Goal: Information Seeking & Learning: Check status

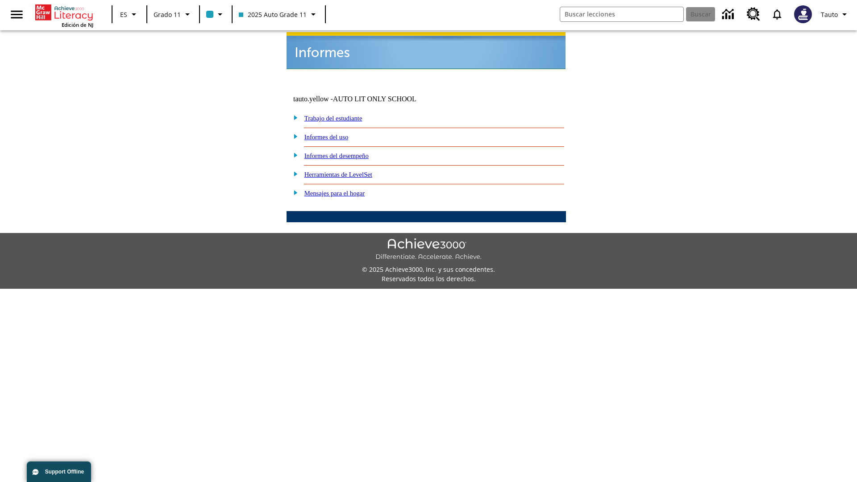
click at [333, 133] on link "Informes del uso" at bounding box center [326, 136] width 44 height 7
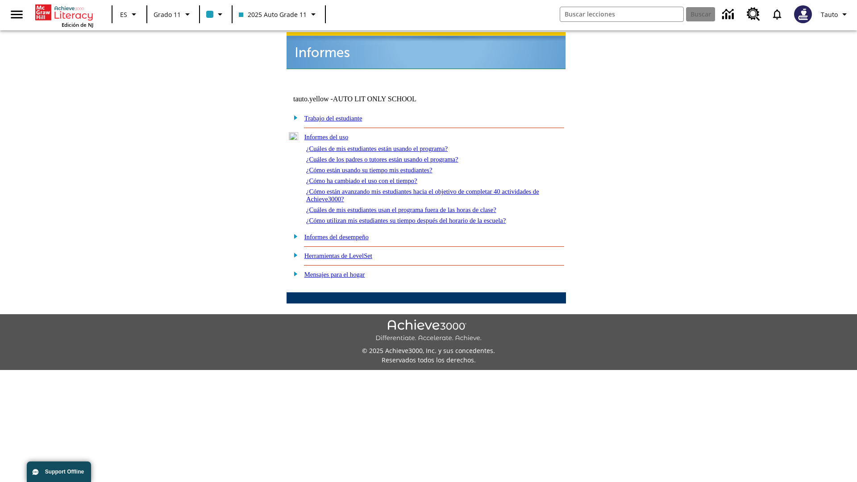
click at [389, 145] on link "¿Cuáles de mis estudiantes están usando el programa?" at bounding box center [377, 148] width 142 height 7
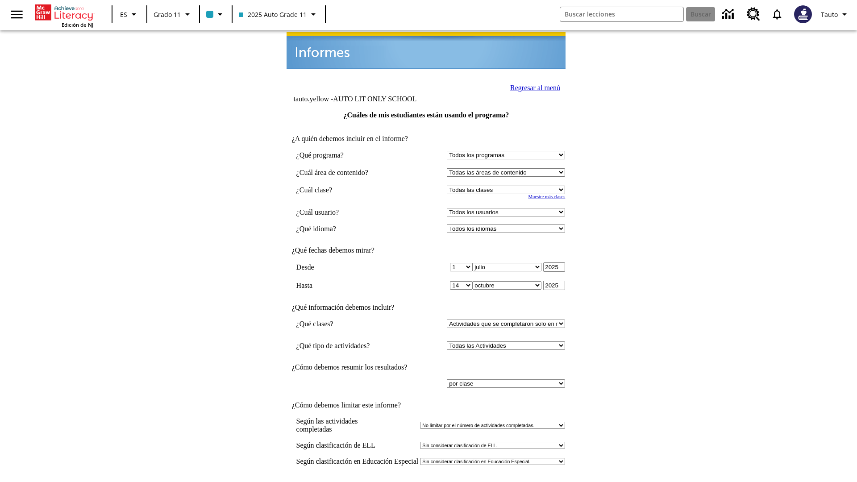
click at [508, 186] on select "Seleccionar una clase: Todas las clases 2025 Auto Grade 11 205 Auto Grade 11 Sa…" at bounding box center [506, 190] width 118 height 8
select select "11133141"
click at [508, 208] on select "Todos los usuarios Puma, Sautoen Puma, Sautoes Puma, Sautoss Twoclasses, Sautoe…" at bounding box center [506, 212] width 118 height 8
select select "21437114"
click at [427, 482] on input "Ver Informe" at bounding box center [426, 492] width 41 height 10
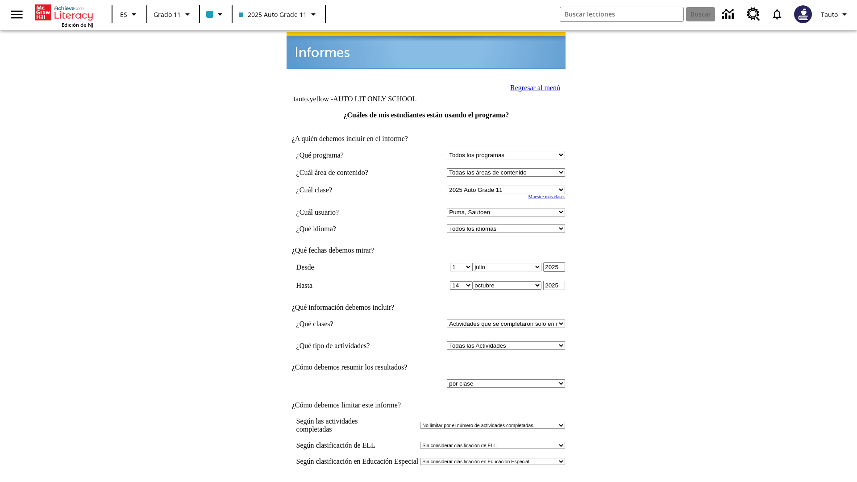
click at [533, 87] on link "Regresar al menú" at bounding box center [535, 88] width 50 height 8
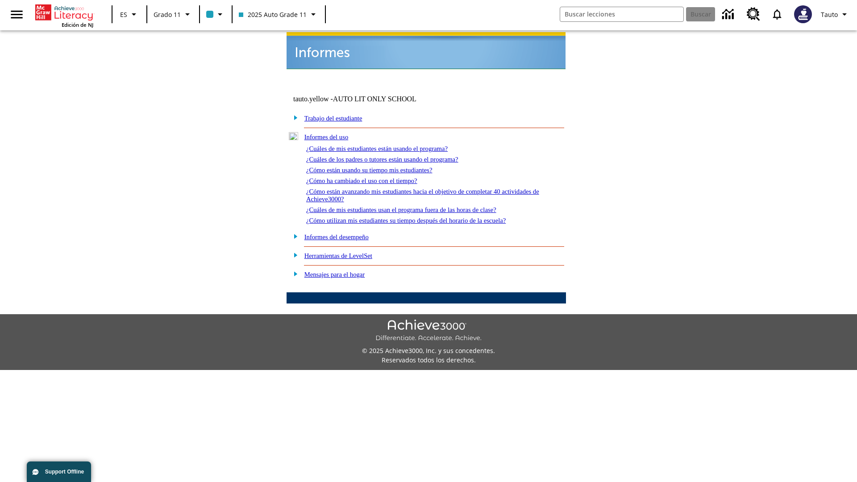
click at [395, 156] on link "¿Cuáles de los padres o tutores están usando el programa?" at bounding box center [382, 159] width 152 height 7
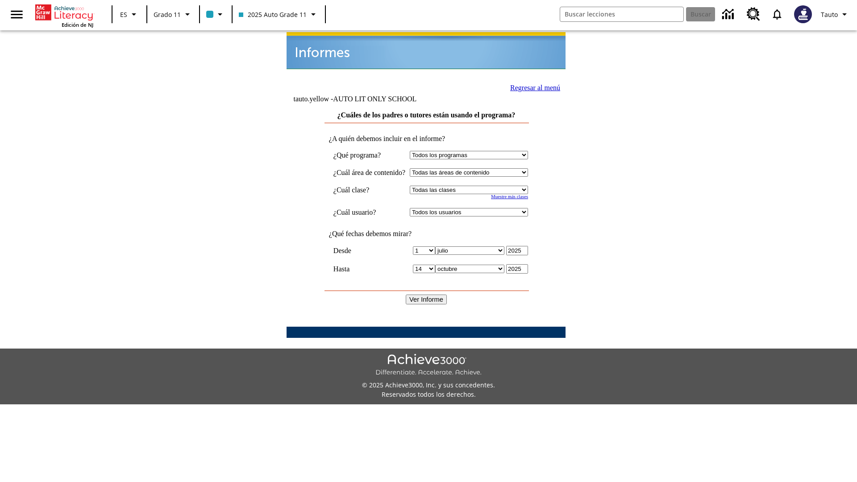
click at [477, 186] on select "Seleccionar una clase: Todas las clases 2025 Auto Grade 11 205 Auto Grade 11 Sa…" at bounding box center [469, 190] width 118 height 8
select select "11133141"
click at [477, 208] on select "Todos los usuarios Puma, Sautoen Puma, Sautoes Puma, Sautoss Twoclasses, Sautoe…" at bounding box center [469, 212] width 118 height 8
select select "21437114"
click at [427, 295] on input "Ver Informe" at bounding box center [426, 300] width 41 height 10
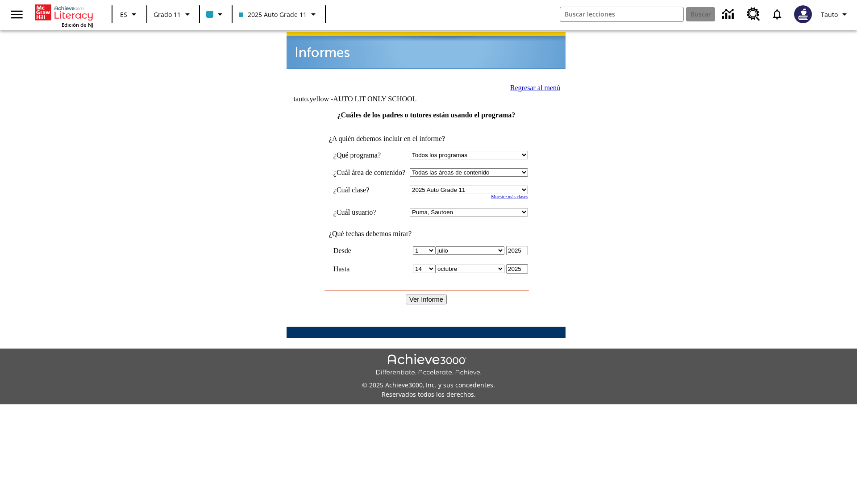
click at [532, 87] on link "Regresar al menú" at bounding box center [535, 88] width 50 height 8
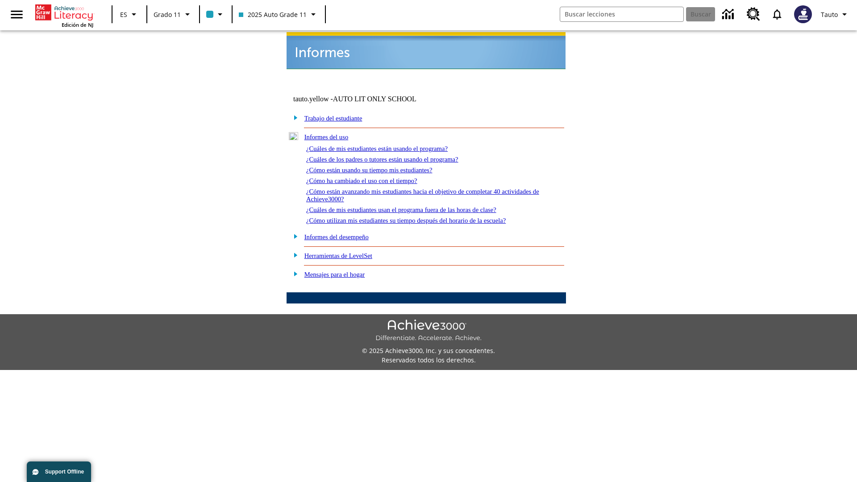
click at [380, 167] on link "¿Cómo están usando su tiempo mis estudiantes?" at bounding box center [369, 170] width 126 height 7
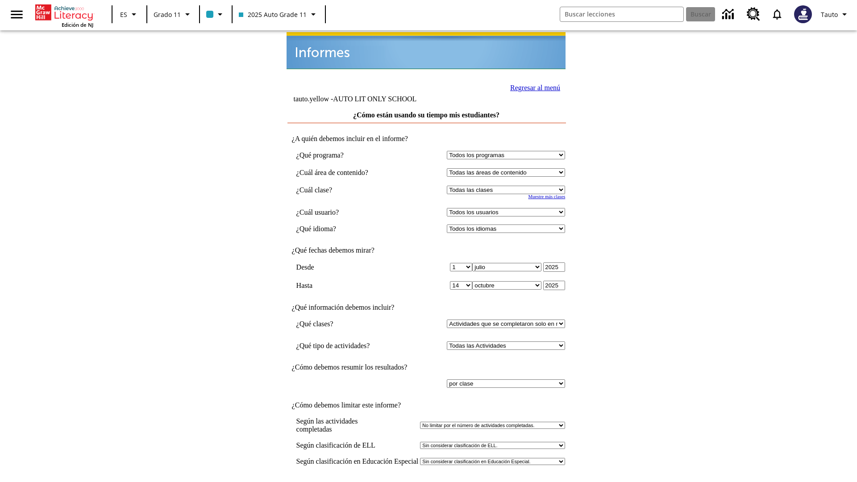
click at [508, 186] on select "Seleccionar una clase: Todas las clases 2025 Auto Grade 11 205 Auto Grade 11 Sa…" at bounding box center [506, 190] width 118 height 8
select select "11133141"
select select "21437114"
click at [427, 482] on input "Ver Informe" at bounding box center [426, 492] width 41 height 10
click at [533, 87] on link "Regresar al menú" at bounding box center [535, 88] width 50 height 8
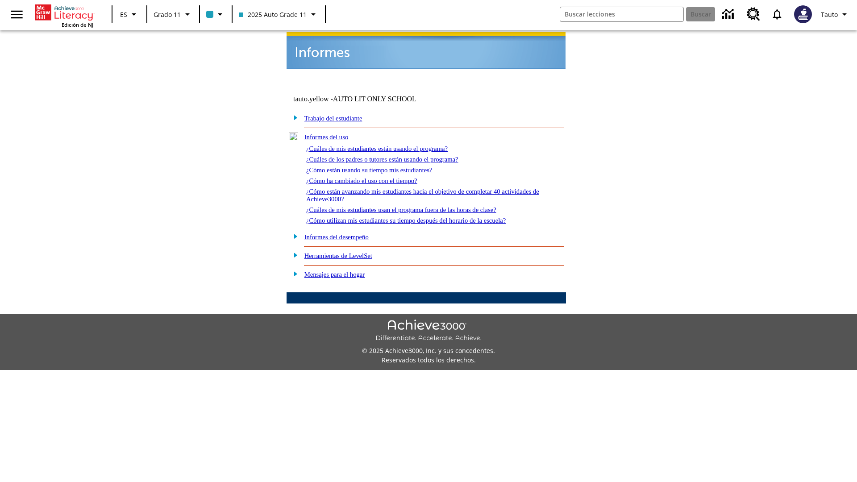
click at [370, 177] on link "¿Cómo ha cambiado el uso con el tiempo?" at bounding box center [361, 180] width 111 height 7
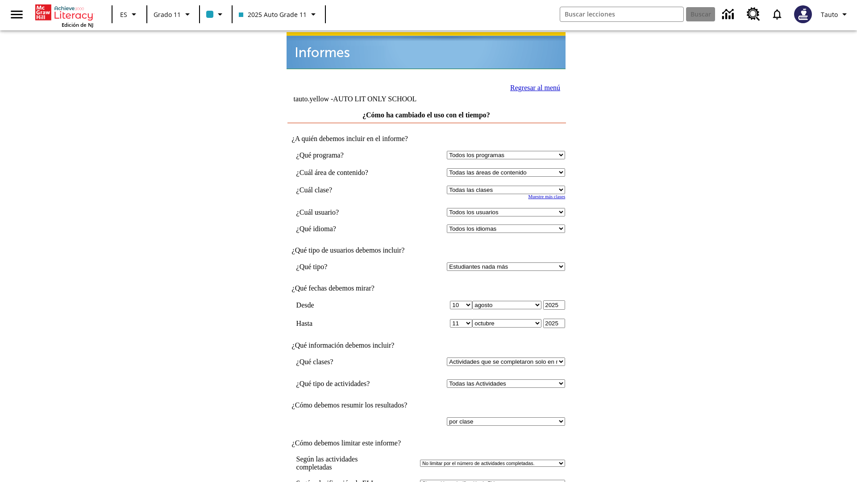
click at [508, 186] on select "Seleccionar una clase: Todas las clases 2025 Auto Grade 11 205 Auto Grade 11 Sa…" at bounding box center [506, 190] width 118 height 8
select select "11133141"
click at [508, 208] on select "Todos los usuarios Puma, Sautoen Puma, Sautoes Puma, Sautoss Twoclasses, Sautoe…" at bounding box center [506, 212] width 118 height 8
select select "21437114"
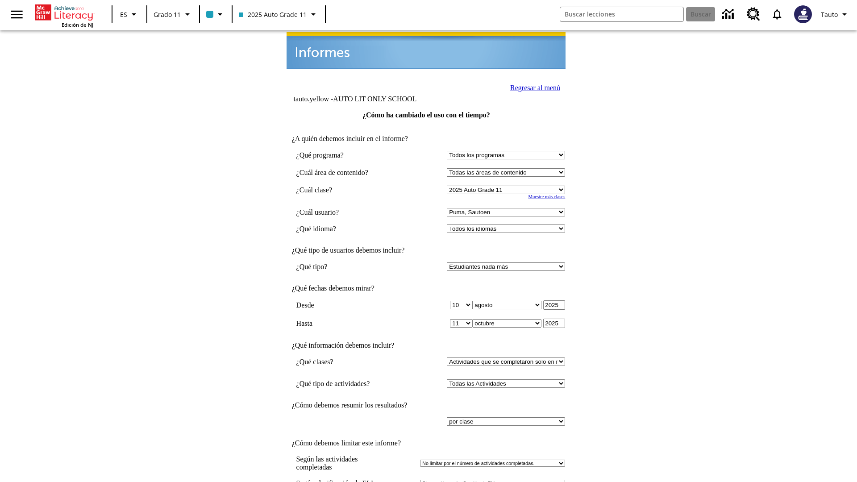
click at [533, 87] on link "Regresar al menú" at bounding box center [535, 88] width 50 height 8
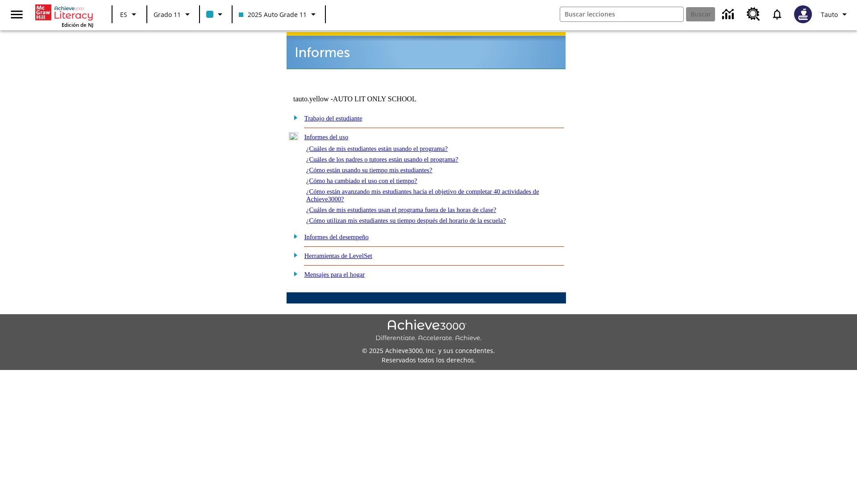
click at [419, 188] on link "¿Cómo están avanzando mis estudiantes hacia el objetivo de completar 40 activid…" at bounding box center [422, 195] width 233 height 15
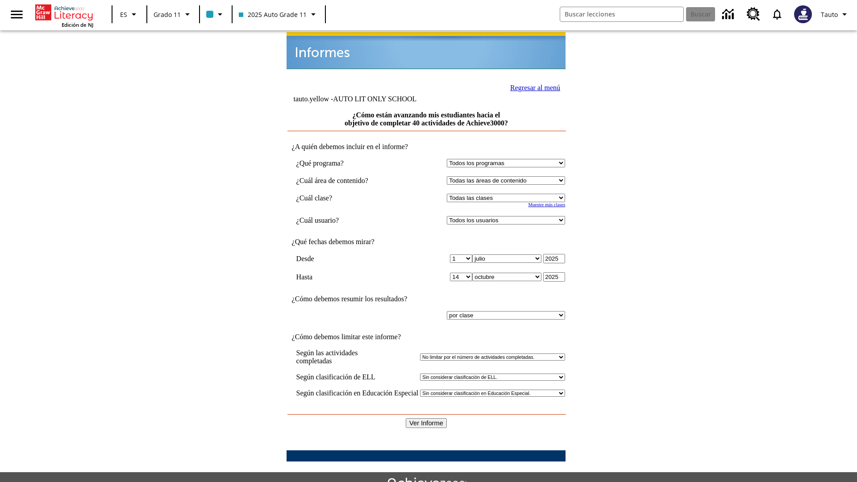
click at [508, 194] on select "Seleccionar una clase: Todas las clases 2025 Auto Grade 11 205 Auto Grade 11 Sa…" at bounding box center [506, 198] width 118 height 8
select select "11133141"
click at [508, 216] on select "Todos los usuarios Puma, Sautoen Puma, Sautoes Puma, Sautoss Twoclasses, Sautoe…" at bounding box center [506, 220] width 118 height 8
select select "21437114"
click at [427, 418] on input "Ver Informe" at bounding box center [426, 423] width 41 height 10
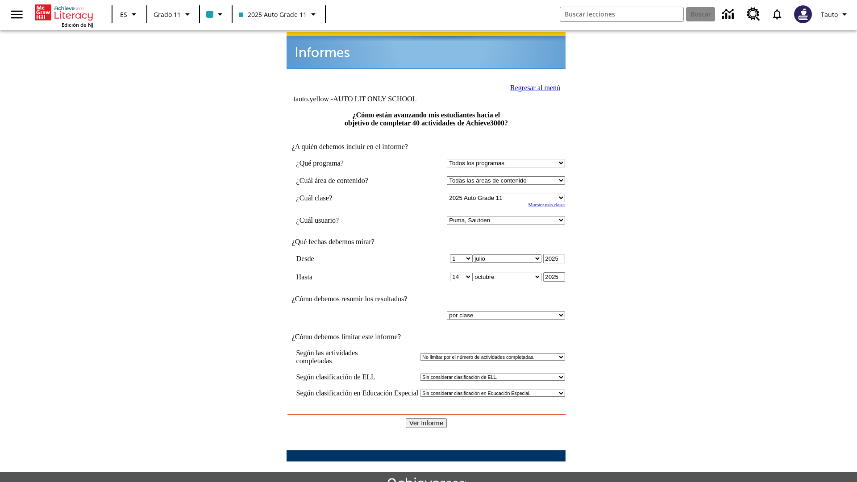
click at [533, 87] on link "Regresar al menú" at bounding box center [535, 88] width 50 height 8
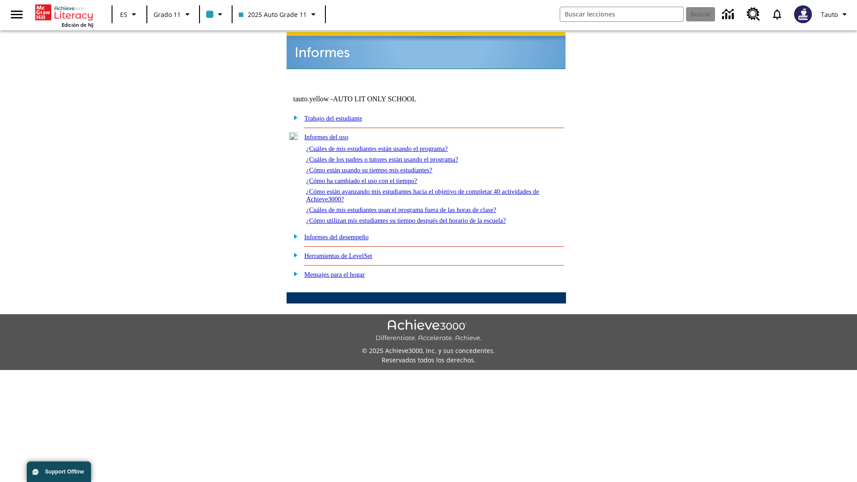
click at [417, 206] on link "¿Cuáles de mis estudiantes usan el programa fuera de las horas de clase?" at bounding box center [401, 209] width 190 height 7
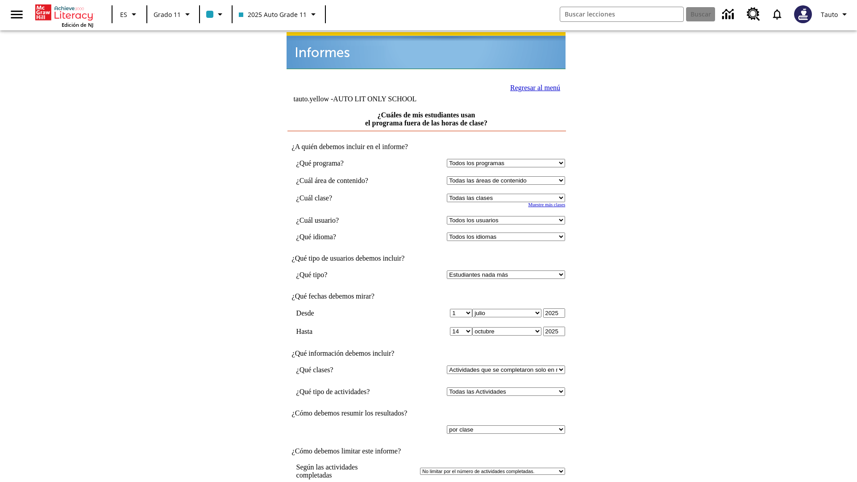
click at [508, 194] on select "Seleccionar una clase: Todas las clases 2025 Auto Grade 11 205 Auto Grade 11 Sa…" at bounding box center [506, 198] width 118 height 8
select select "11133141"
select select "21437114"
click at [533, 84] on link "Regresar al menú" at bounding box center [535, 88] width 50 height 8
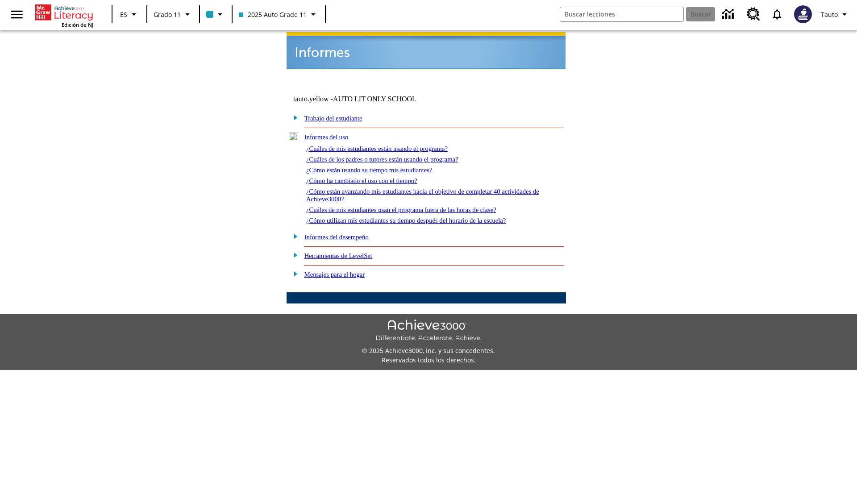
click at [421, 217] on link "¿Cómo utilizan mis estudiantes su tiempo después del horario de la escuela?" at bounding box center [406, 220] width 200 height 7
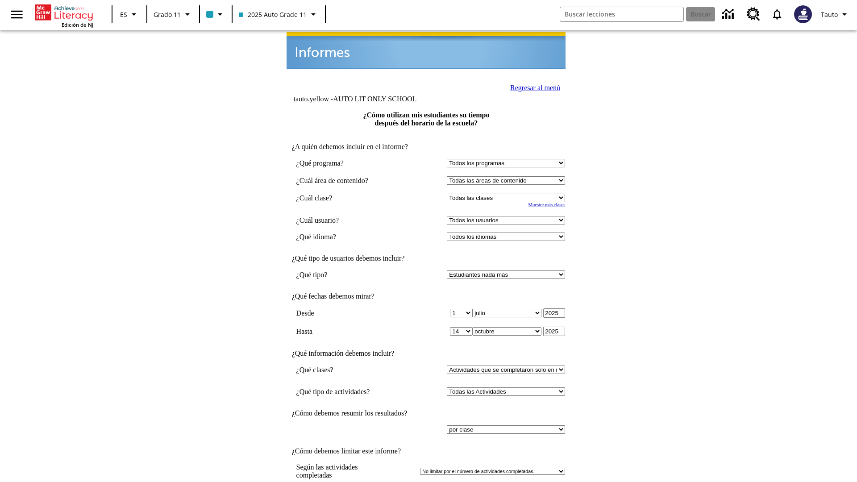
select select "11133141"
click at [508, 216] on select "Todos los usuarios Puma, Sautoen Puma, Sautoes Puma, Sautoss Twoclasses, Sautoe…" at bounding box center [506, 220] width 118 height 8
select select "21437114"
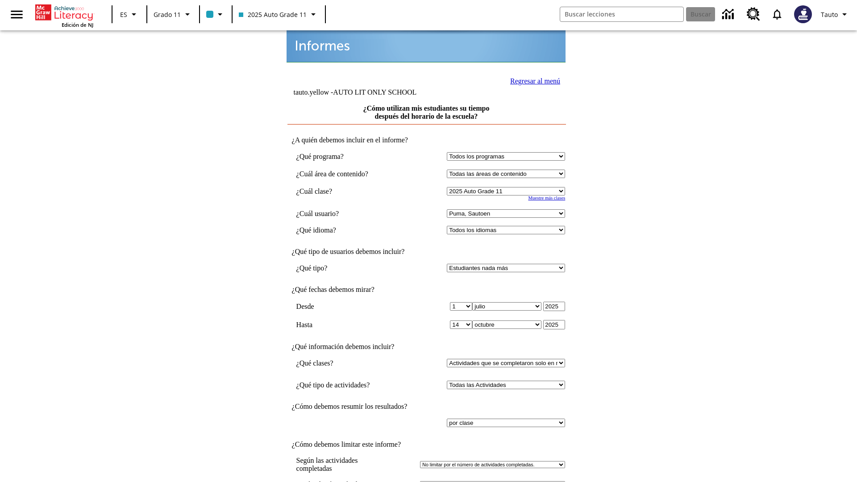
click at [533, 80] on link "Regresar al menú" at bounding box center [535, 81] width 50 height 8
